Goal: Task Accomplishment & Management: Manage account settings

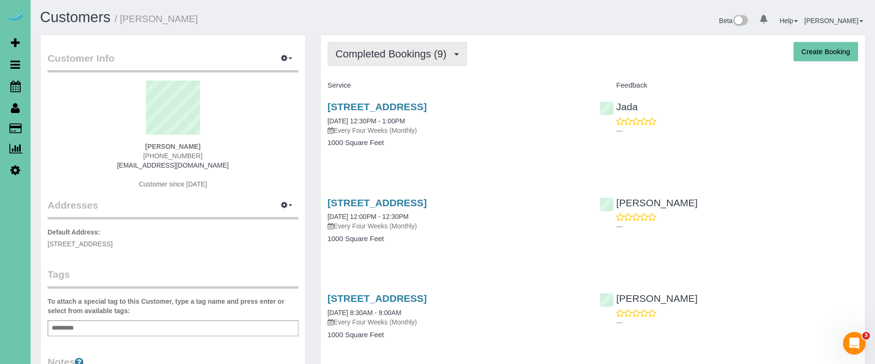
click at [364, 55] on span "Completed Bookings (9)" at bounding box center [394, 54] width 116 height 12
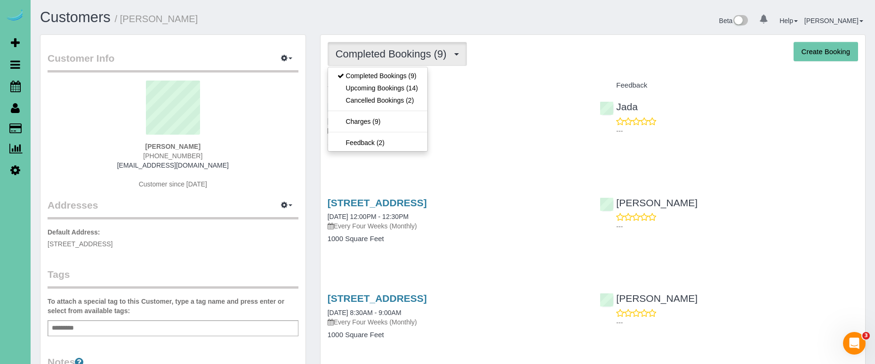
click at [572, 80] on div "Service" at bounding box center [457, 86] width 273 height 16
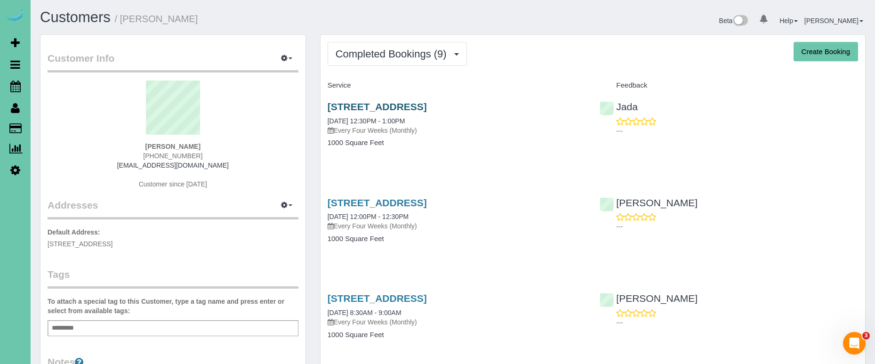
click at [427, 104] on link "5022 Izard St, Omaha, NE 68132" at bounding box center [377, 106] width 99 height 11
click at [427, 202] on link "5022 Izard St, Omaha, NE 68132" at bounding box center [377, 202] width 99 height 11
click at [383, 49] on span "Completed Bookings (9)" at bounding box center [394, 54] width 116 height 12
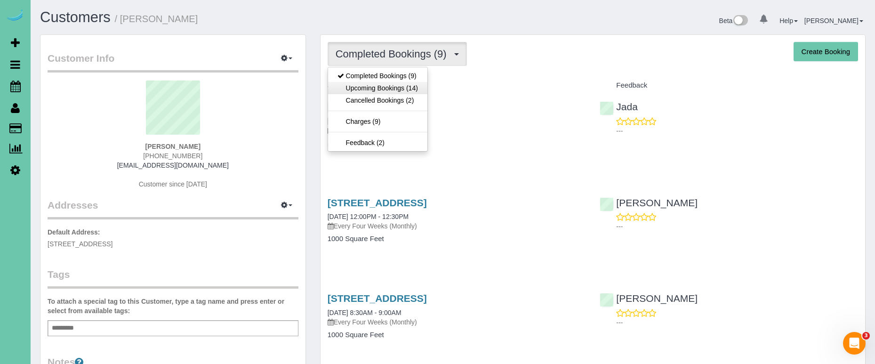
click at [395, 87] on link "Upcoming Bookings (14)" at bounding box center [377, 88] width 99 height 12
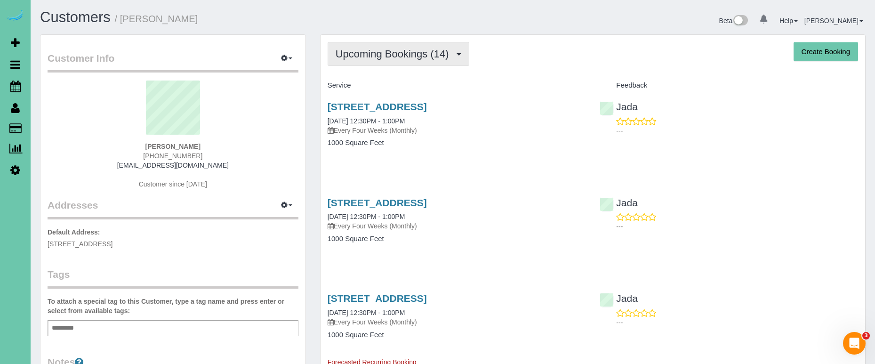
click at [378, 48] on span "Upcoming Bookings (14)" at bounding box center [395, 54] width 118 height 12
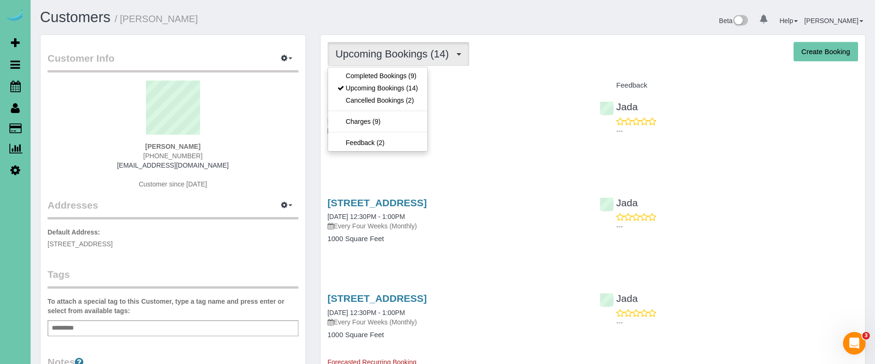
click at [381, 101] on link "Cancelled Bookings (2)" at bounding box center [377, 100] width 99 height 12
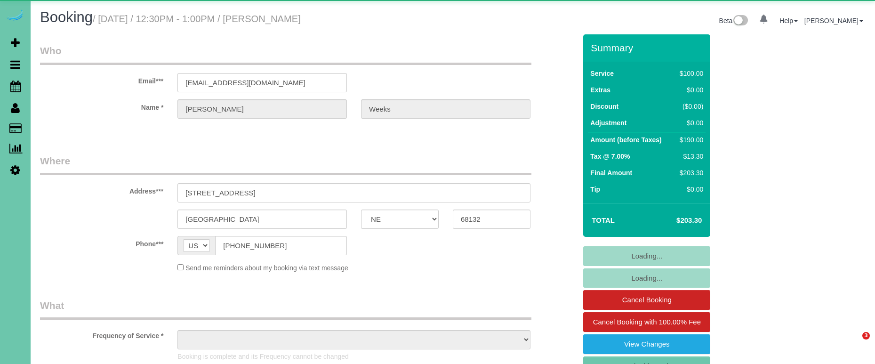
select select "NE"
select select "object:655"
select select "string:fspay-c999ee5d-3f75-4b3b-b9b7-70c4a9f040f3"
select select "object:912"
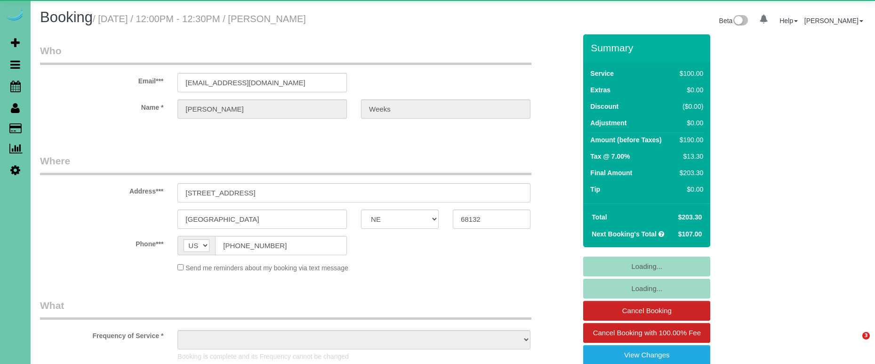
select select "NE"
select select "object:662"
